Goal: Information Seeking & Learning: Learn about a topic

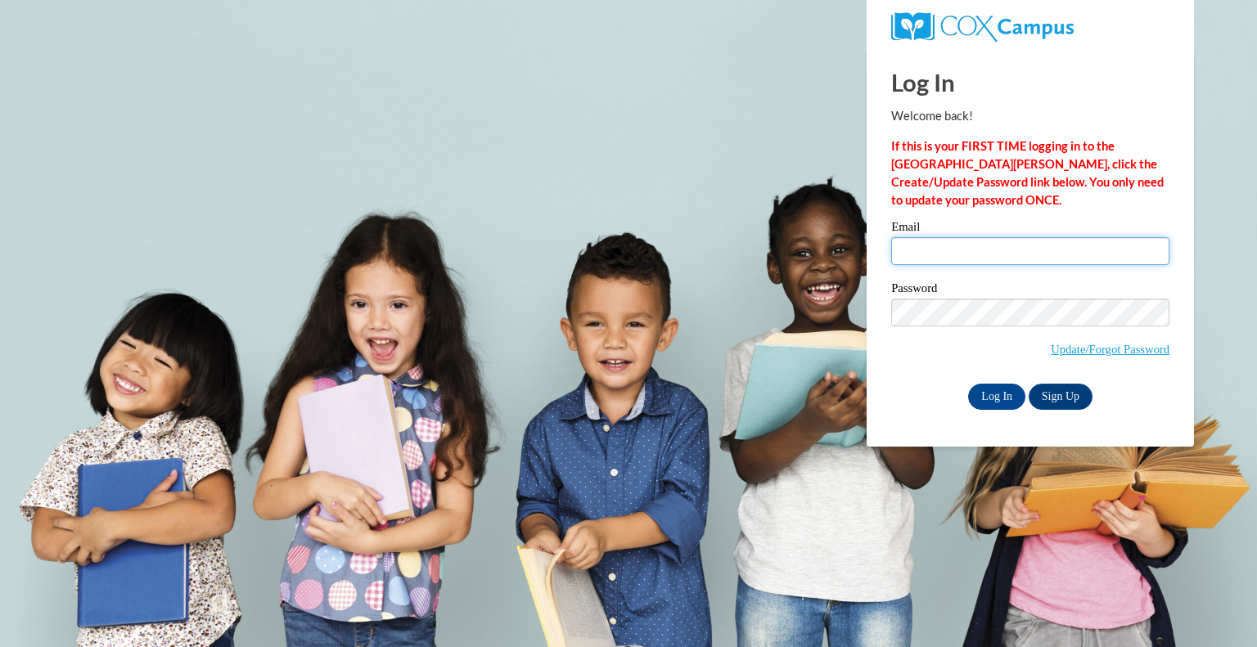
click at [932, 257] on input "Email" at bounding box center [1030, 251] width 278 height 28
type input "cgregoire@kewaskumschools.org"
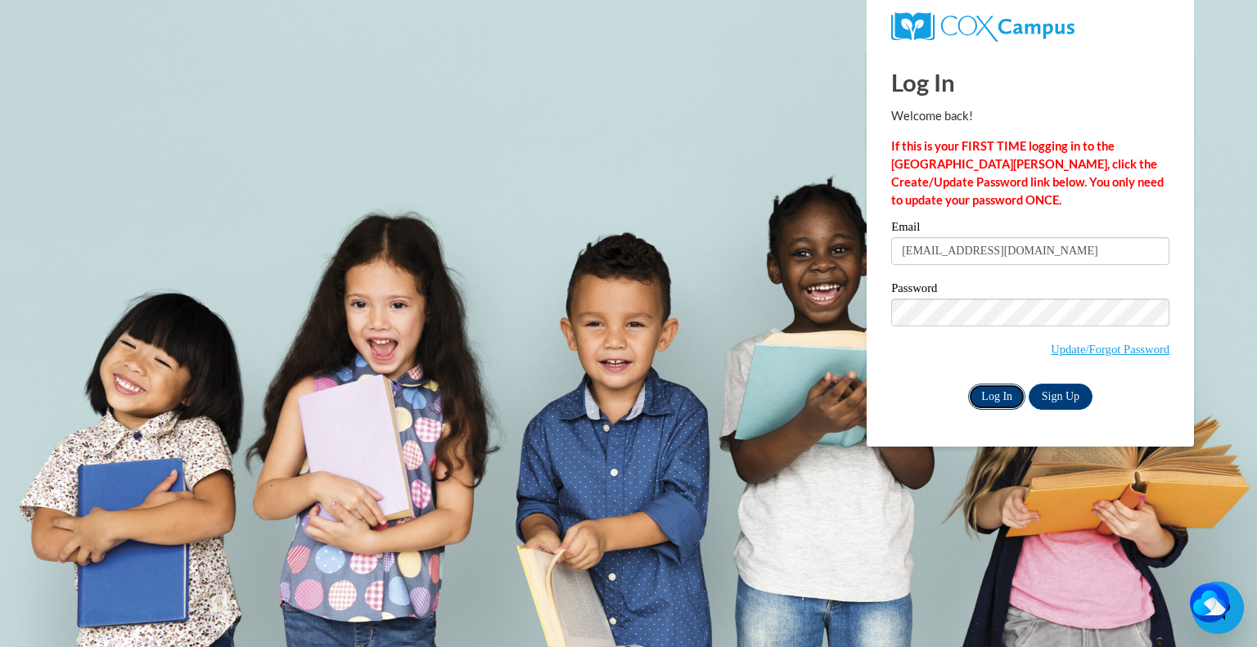
click at [984, 405] on input "Log In" at bounding box center [996, 397] width 57 height 26
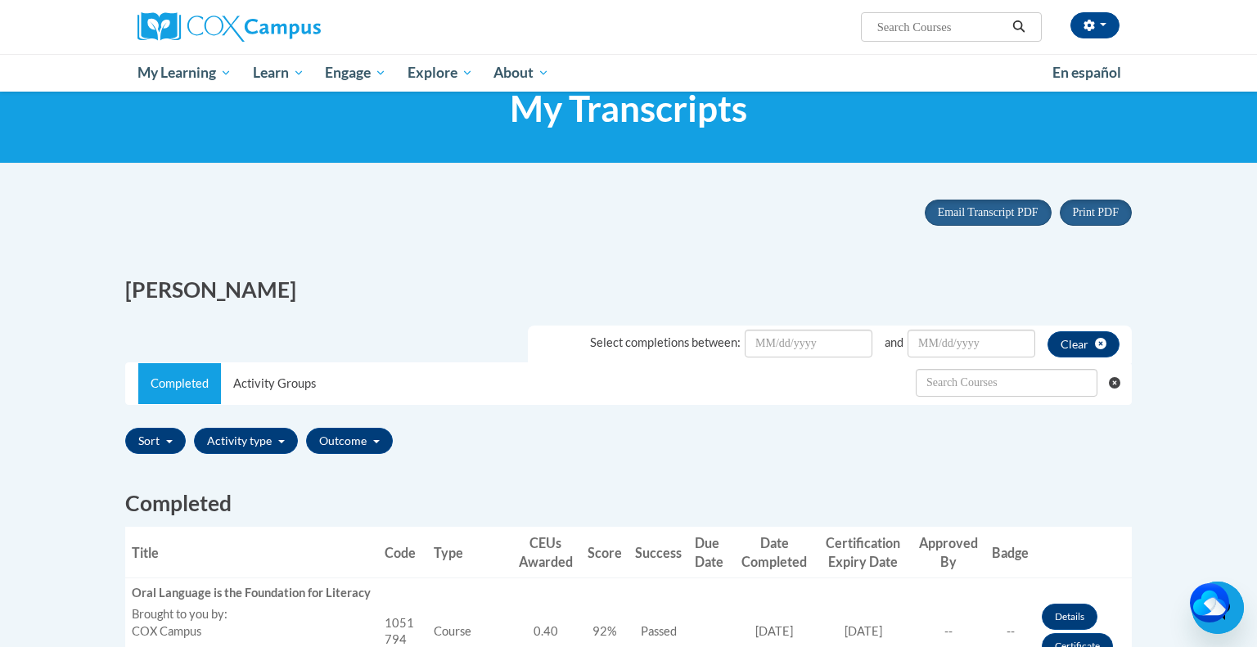
scroll to position [56, 0]
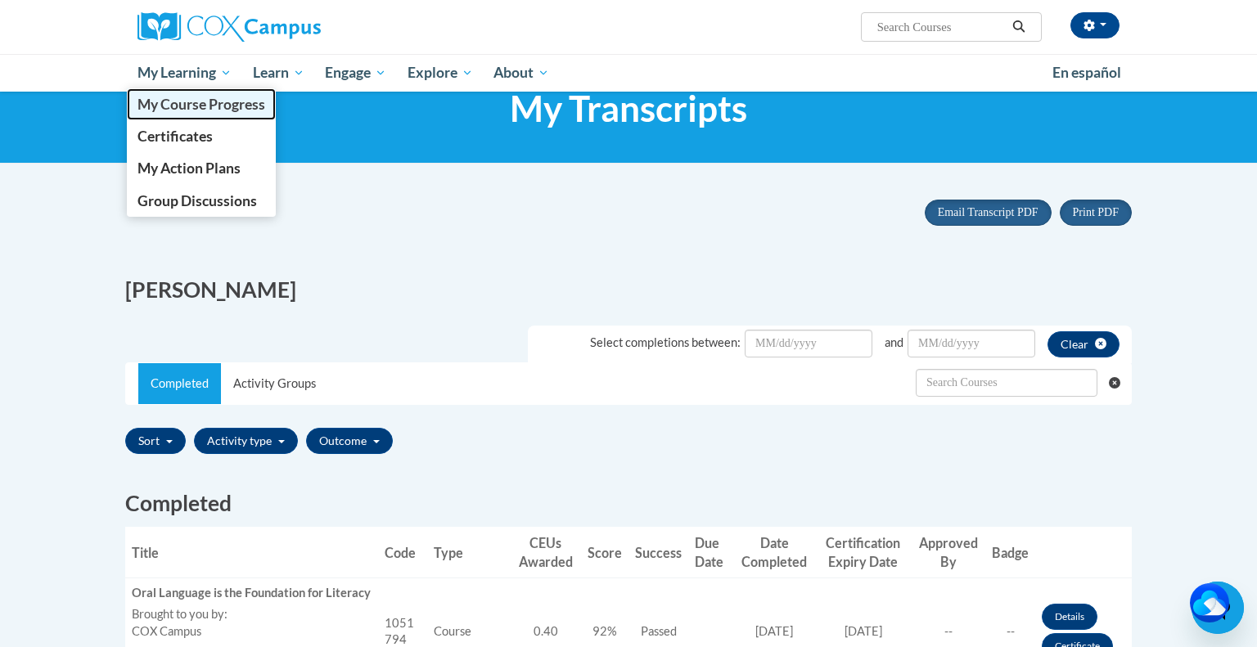
click at [203, 113] on link "My Course Progress" at bounding box center [201, 104] width 149 height 32
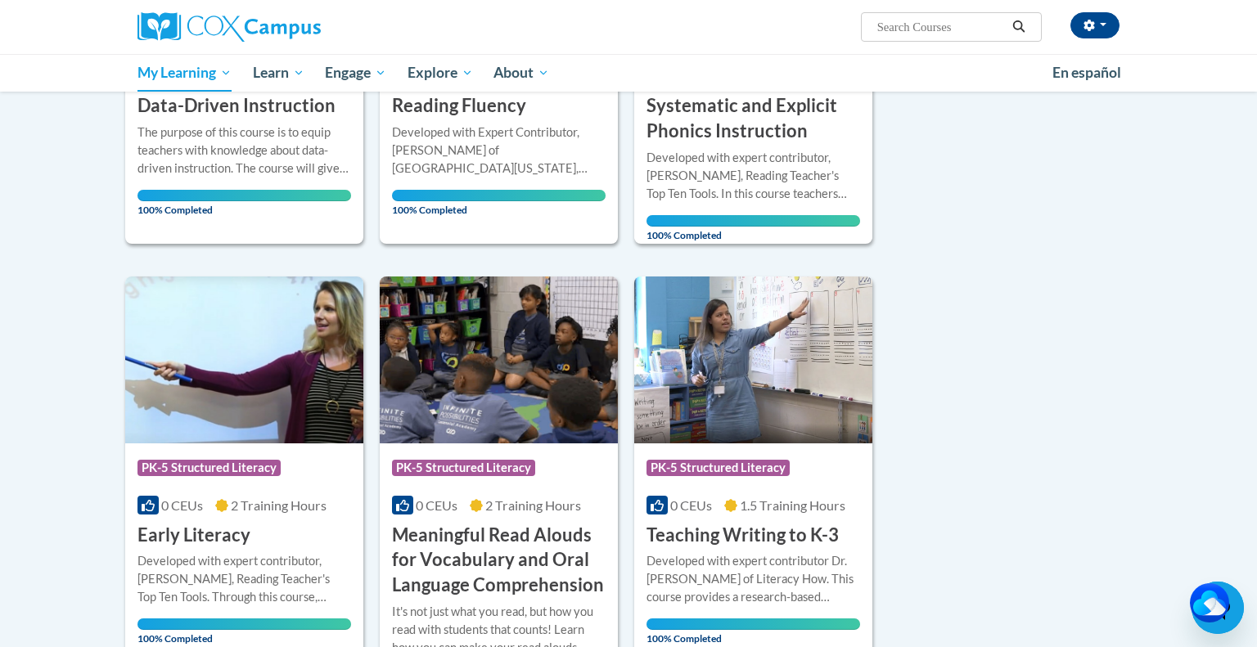
scroll to position [884, 0]
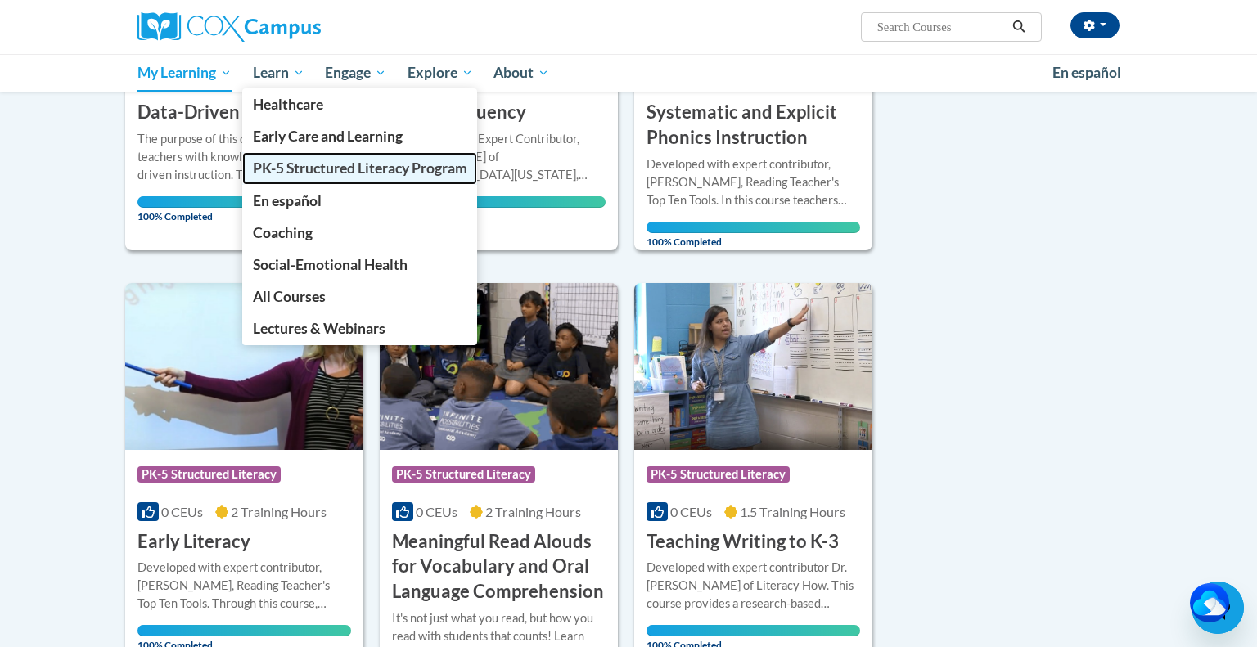
click at [322, 171] on span "PK-5 Structured Literacy Program" at bounding box center [360, 168] width 214 height 17
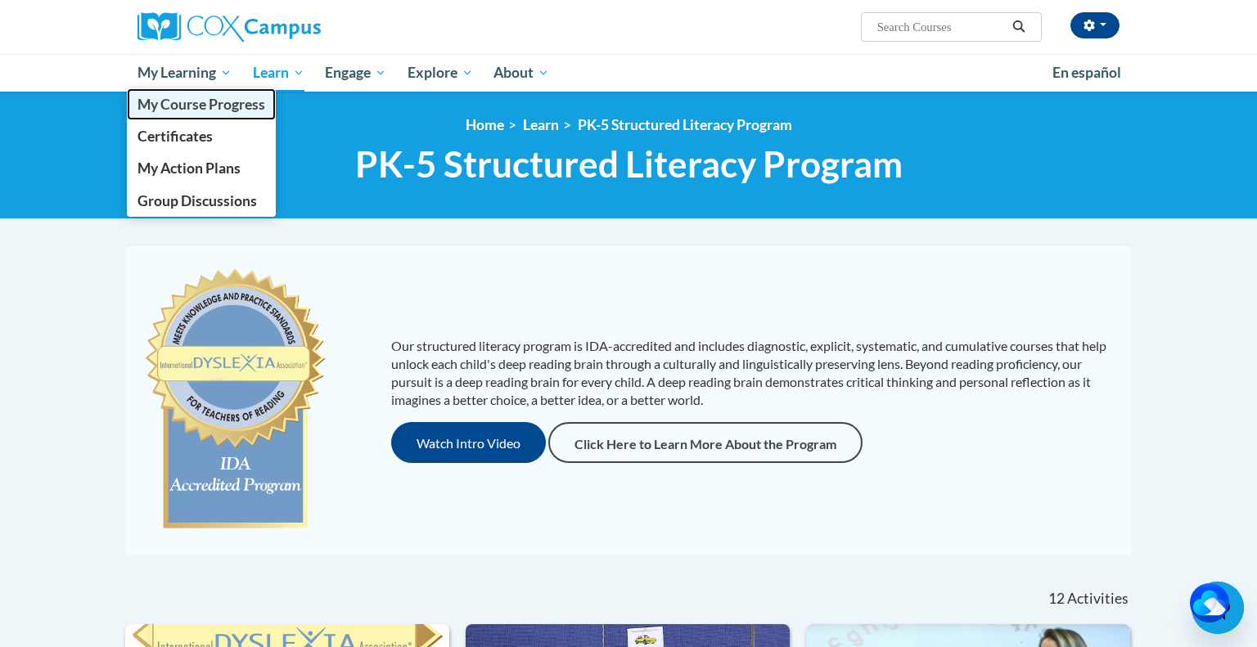
click at [231, 111] on span "My Course Progress" at bounding box center [201, 104] width 128 height 17
